Goal: Task Accomplishment & Management: Use online tool/utility

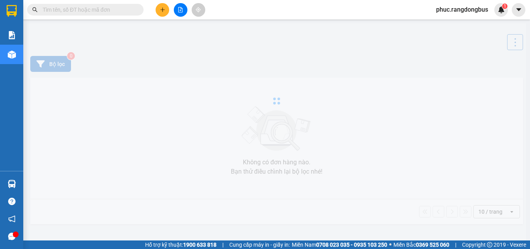
click at [179, 6] on button at bounding box center [181, 10] width 14 height 14
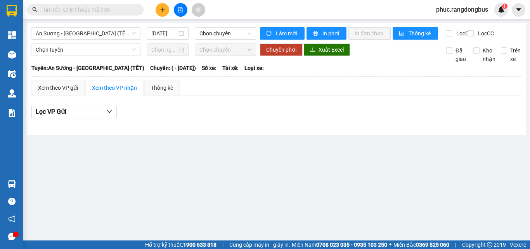
type input "[DATE]"
click at [179, 11] on icon "file-add" at bounding box center [180, 9] width 5 height 5
click at [79, 33] on span "An Sương - [GEOGRAPHIC_DATA] (TẾT)" at bounding box center [86, 34] width 100 height 12
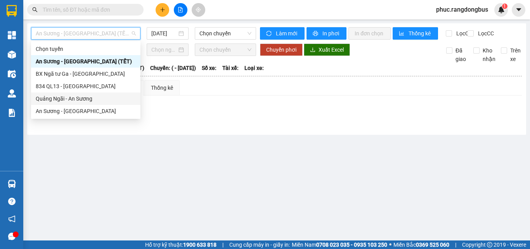
click at [49, 99] on div "Quảng Ngãi - An Sương" at bounding box center [86, 98] width 100 height 9
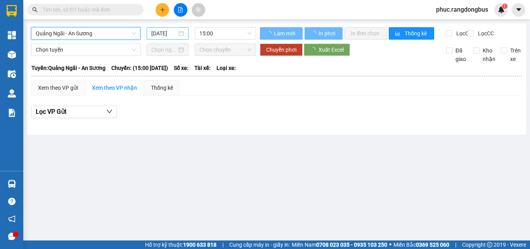
click at [162, 34] on input "[DATE]" at bounding box center [164, 33] width 26 height 9
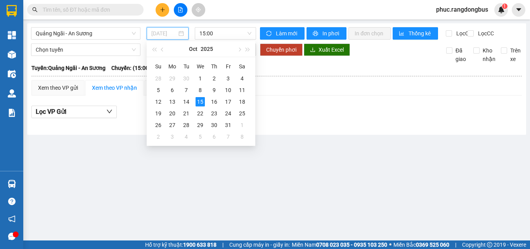
click at [186, 100] on div "14" at bounding box center [186, 101] width 9 height 9
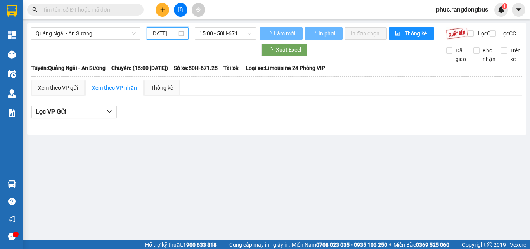
type input "[DATE]"
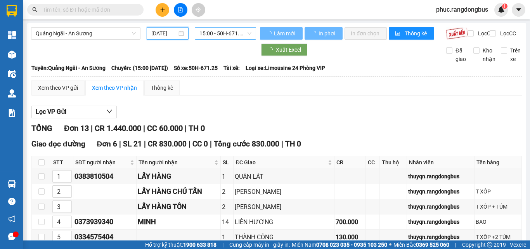
click at [204, 32] on span "15:00 - 50H-671.25" at bounding box center [225, 34] width 52 height 12
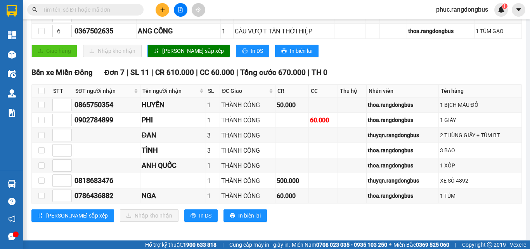
scroll to position [231, 0]
